Goal: Information Seeking & Learning: Learn about a topic

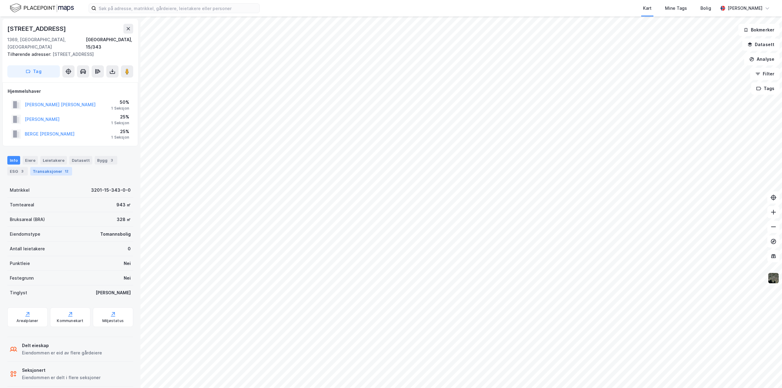
click at [47, 167] on div "Transaksjoner 12" at bounding box center [51, 171] width 42 height 9
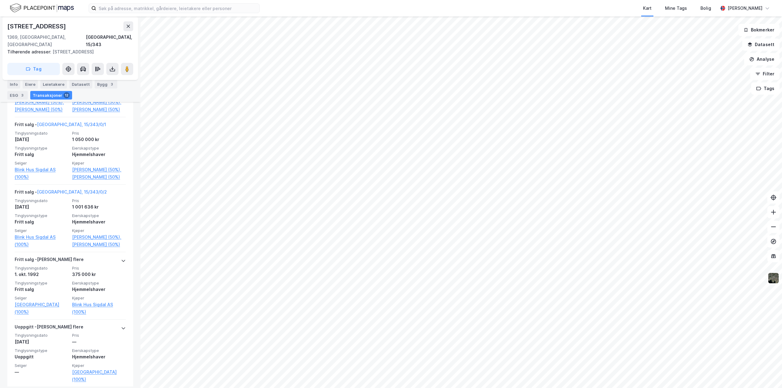
scroll to position [778, 0]
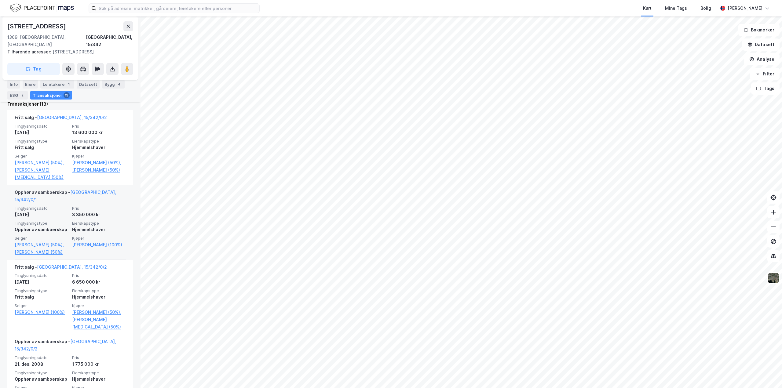
scroll to position [183, 0]
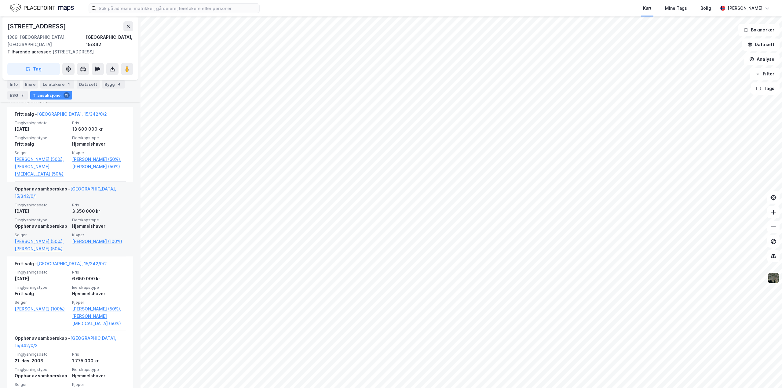
click at [35, 307] on link "Grøsland Annette Holm (100%)" at bounding box center [42, 308] width 54 height 7
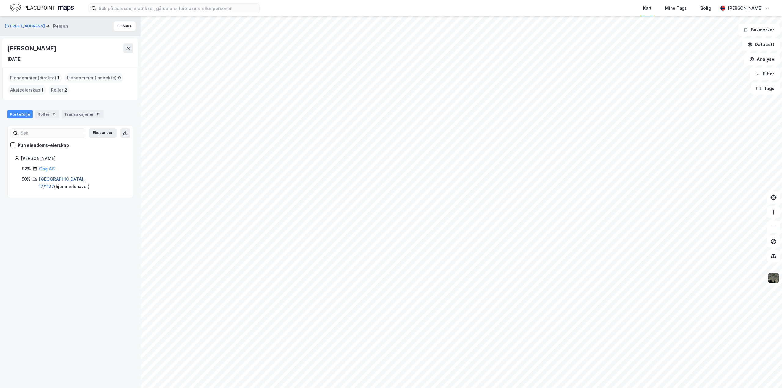
click at [43, 177] on link "Bærum, 17/1127" at bounding box center [62, 183] width 46 height 13
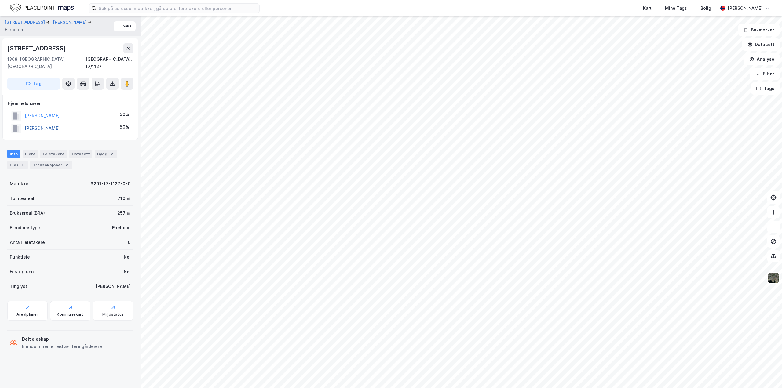
click at [0, 0] on button "ANDERSEN ESPEN" at bounding box center [0, 0] width 0 height 0
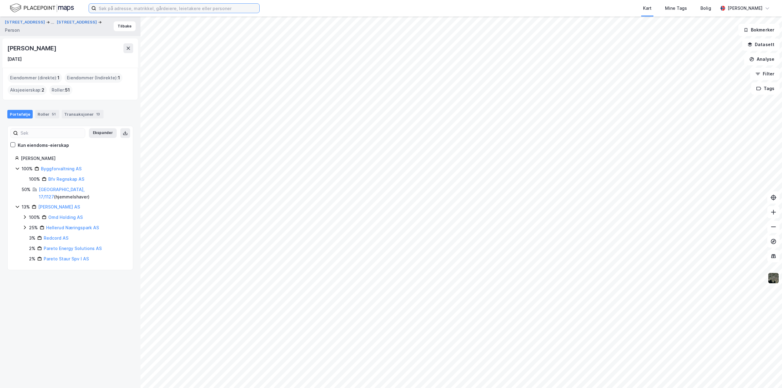
click at [125, 7] on input at bounding box center [177, 8] width 163 height 9
type input "ingve halvorsen"
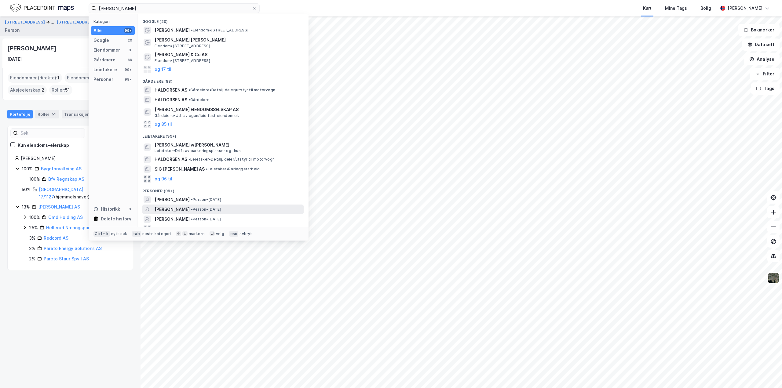
click at [177, 208] on span "[PERSON_NAME]" at bounding box center [172, 209] width 35 height 7
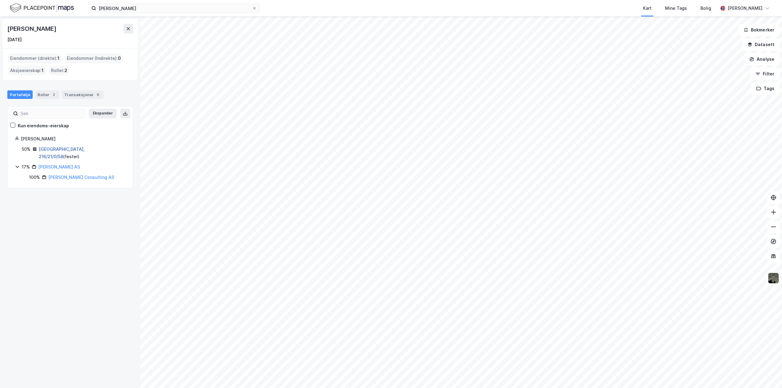
click at [53, 149] on link "Oslo, 216/21/0/58" at bounding box center [62, 153] width 46 height 13
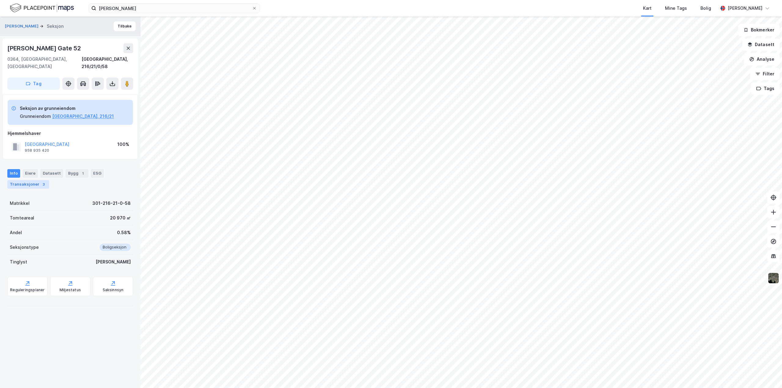
click at [13, 180] on div "Transaksjoner 3" at bounding box center [28, 184] width 42 height 9
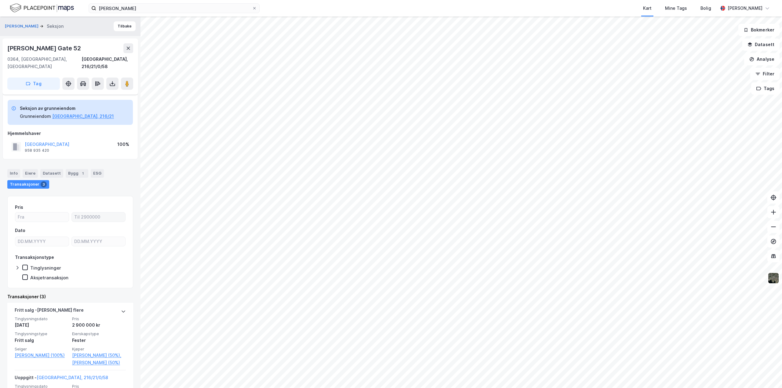
scroll to position [102, 0]
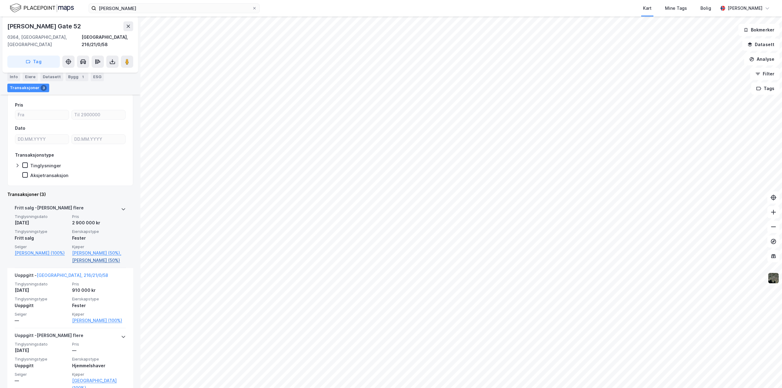
click at [87, 257] on link "Dick Liselotte (50%)" at bounding box center [99, 260] width 54 height 7
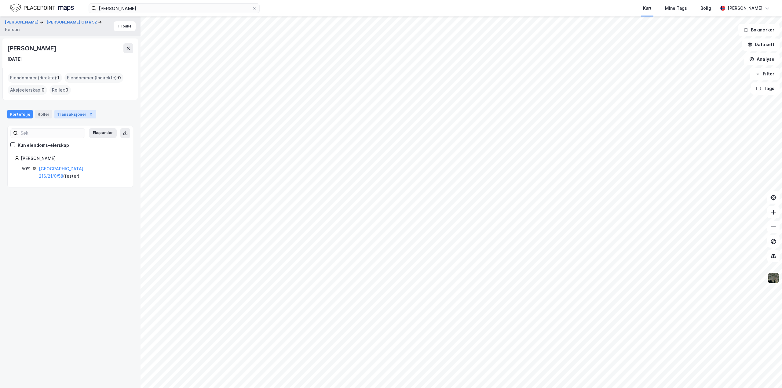
click at [62, 115] on div "Transaksjoner 2" at bounding box center [75, 114] width 42 height 9
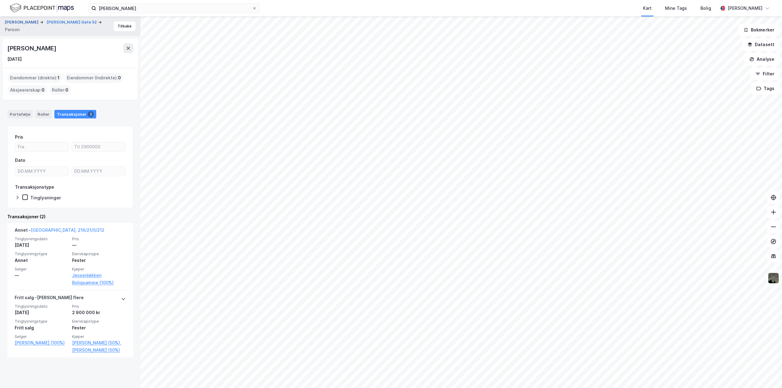
click at [26, 21] on button "HALVORSEN INGVE" at bounding box center [22, 22] width 35 height 6
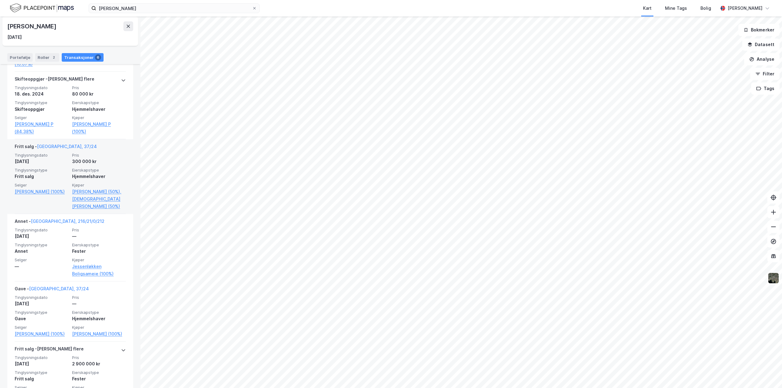
scroll to position [249, 0]
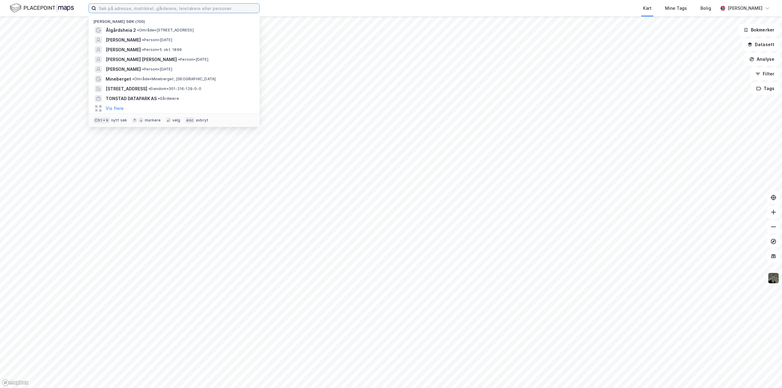
click at [161, 7] on input at bounding box center [177, 8] width 163 height 9
paste input "[PERSON_NAME]"
type input "[PERSON_NAME]"
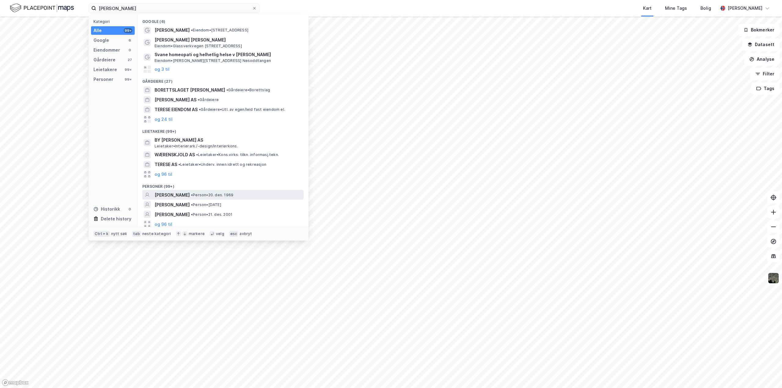
click at [190, 196] on span "[PERSON_NAME]" at bounding box center [172, 195] width 35 height 7
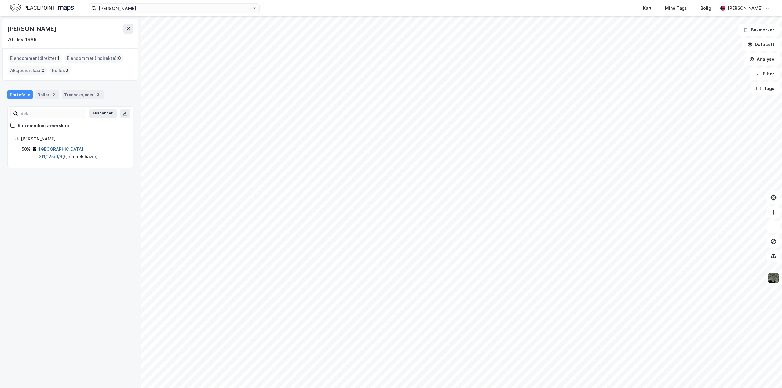
click at [58, 148] on link "[GEOGRAPHIC_DATA], 211/125/0/6" at bounding box center [62, 153] width 46 height 13
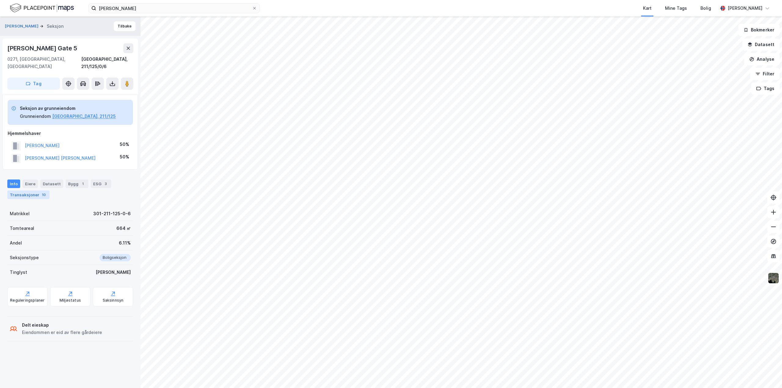
click at [36, 191] on div "Transaksjoner 10" at bounding box center [28, 195] width 42 height 9
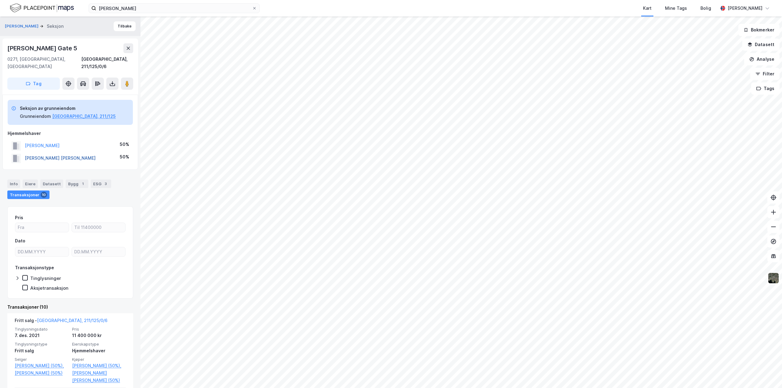
click at [0, 0] on button "[PERSON_NAME] [PERSON_NAME]" at bounding box center [0, 0] width 0 height 0
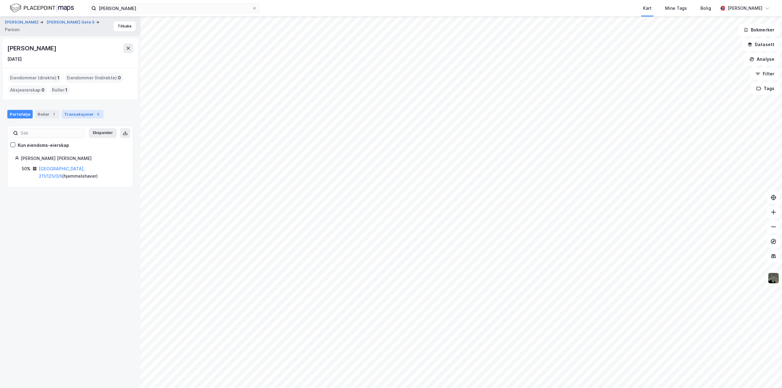
click at [71, 115] on div "Transaksjoner 5" at bounding box center [83, 114] width 42 height 9
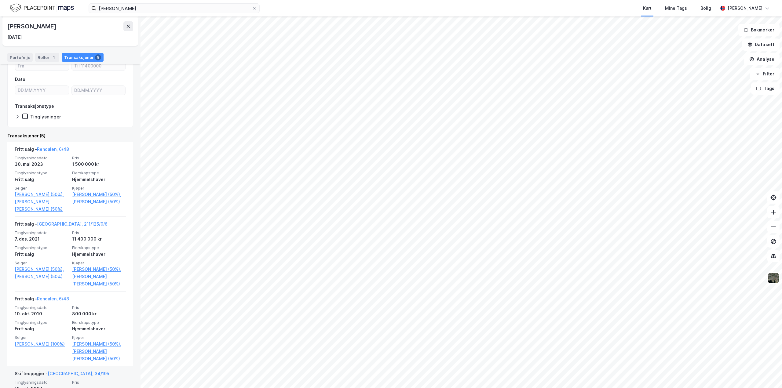
scroll to position [4, 0]
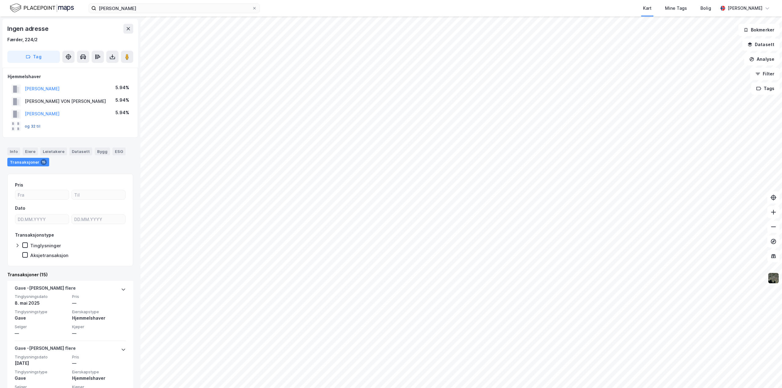
click at [0, 0] on button "og 32 til" at bounding box center [0, 0] width 0 height 0
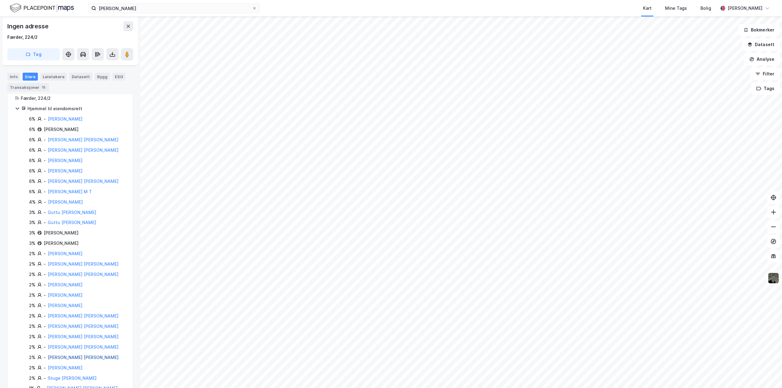
scroll to position [44, 0]
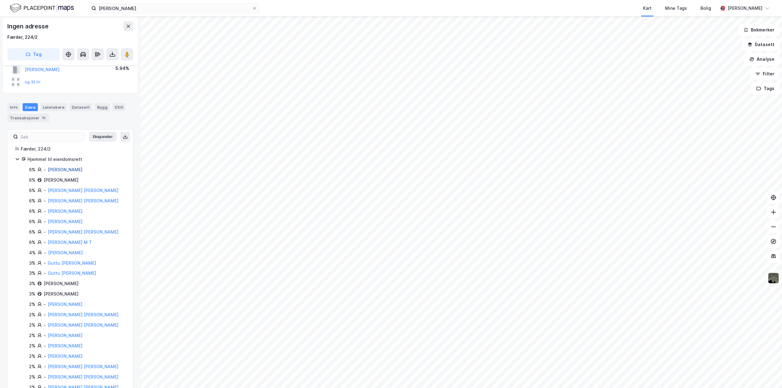
click at [74, 171] on link "Christensen Gudrun" at bounding box center [65, 169] width 35 height 5
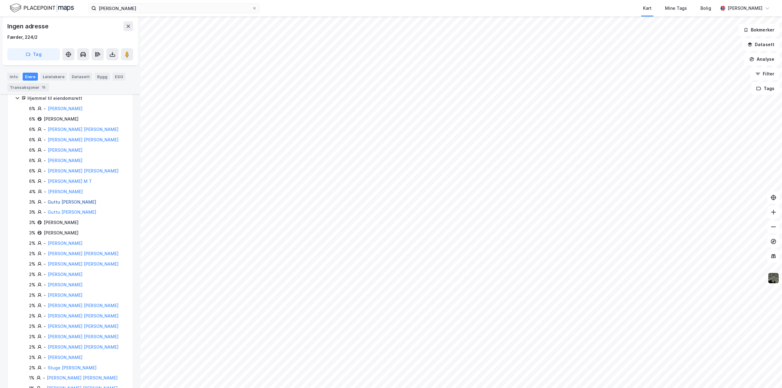
scroll to position [44, 0]
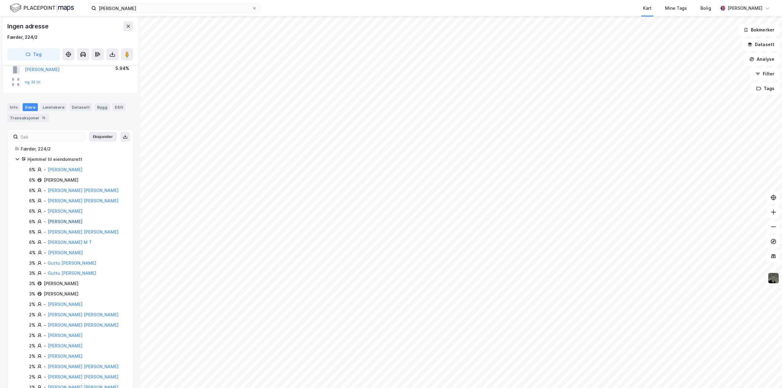
click at [59, 220] on link "Holst Alexander" at bounding box center [65, 221] width 35 height 5
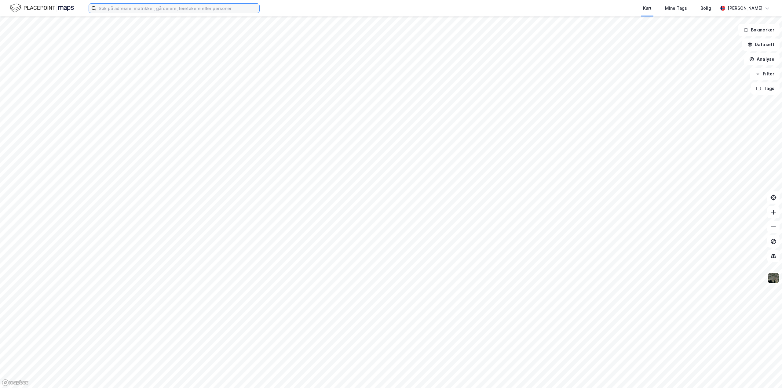
click at [119, 12] on input at bounding box center [177, 8] width 163 height 9
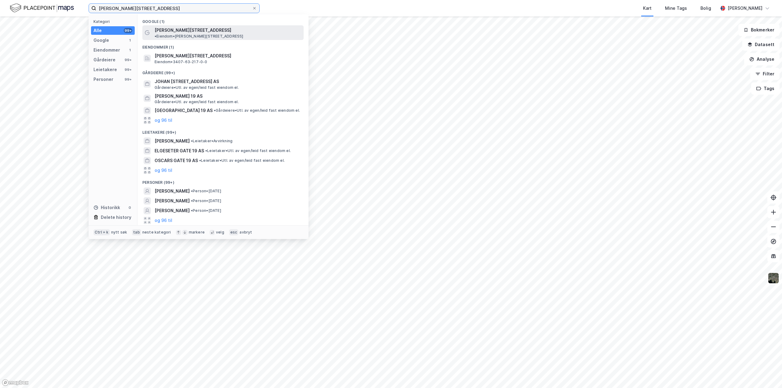
type input "[PERSON_NAME][STREET_ADDRESS]"
click at [174, 30] on span "[PERSON_NAME][STREET_ADDRESS]" at bounding box center [193, 30] width 77 height 7
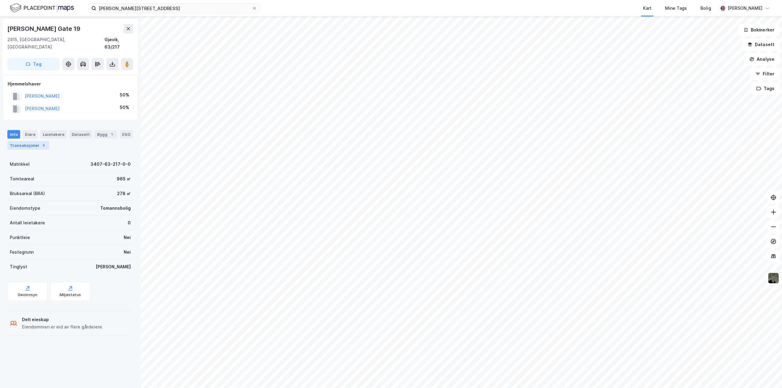
click at [21, 141] on div "Transaksjoner 5" at bounding box center [28, 145] width 42 height 9
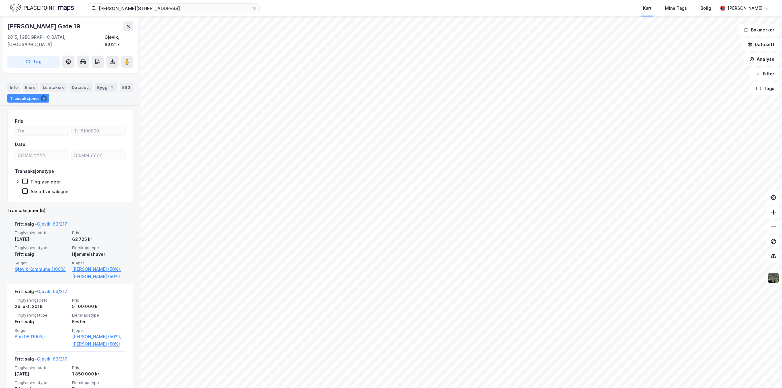
scroll to position [61, 0]
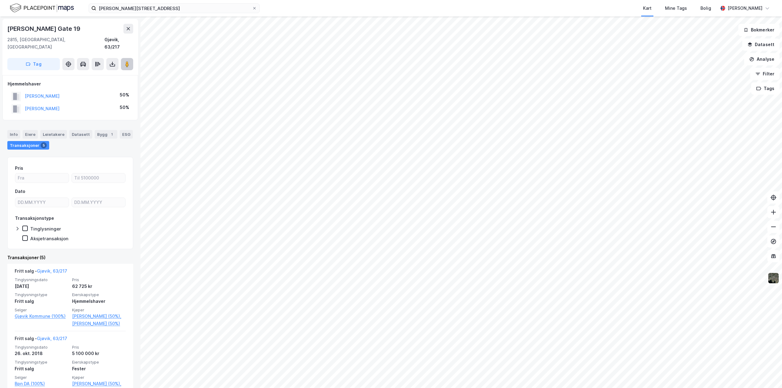
click at [126, 61] on image at bounding box center [127, 64] width 4 height 6
click at [494, 246] on div "[PERSON_NAME] Gate 19 2815, [GEOGRAPHIC_DATA], Innlandet [GEOGRAPHIC_DATA], 63/…" at bounding box center [391, 202] width 782 height 372
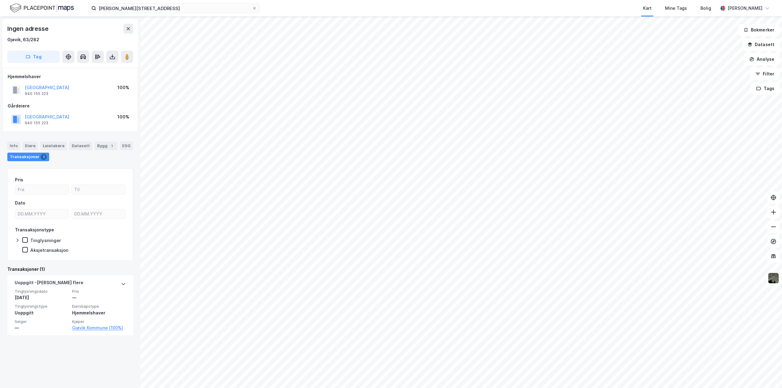
click at [268, 237] on div "Ingen adresse [GEOGRAPHIC_DATA], 63/282 Tag Hjemmelshaver [GEOGRAPHIC_DATA] 940…" at bounding box center [391, 202] width 782 height 372
